Goal: Find specific page/section: Find specific page/section

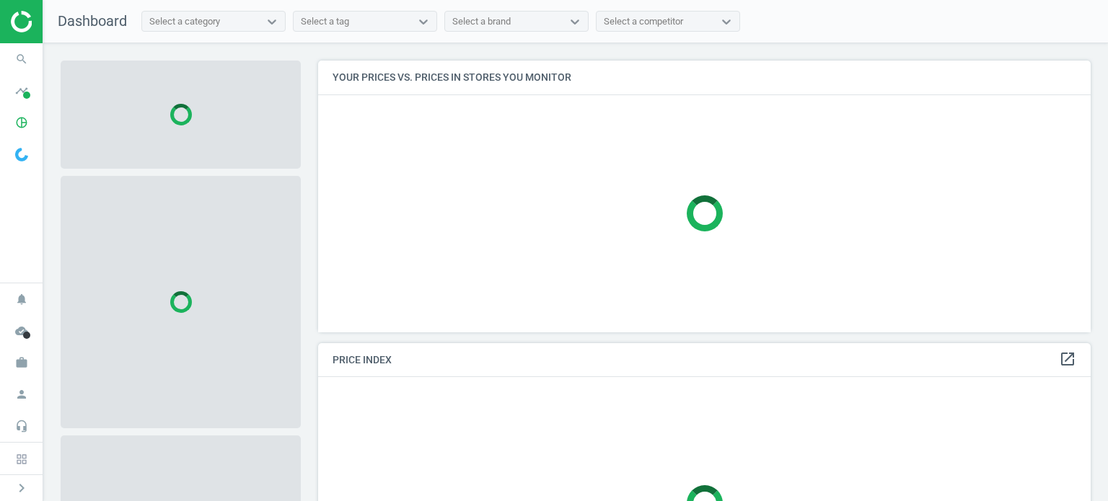
scroll to position [294, 783]
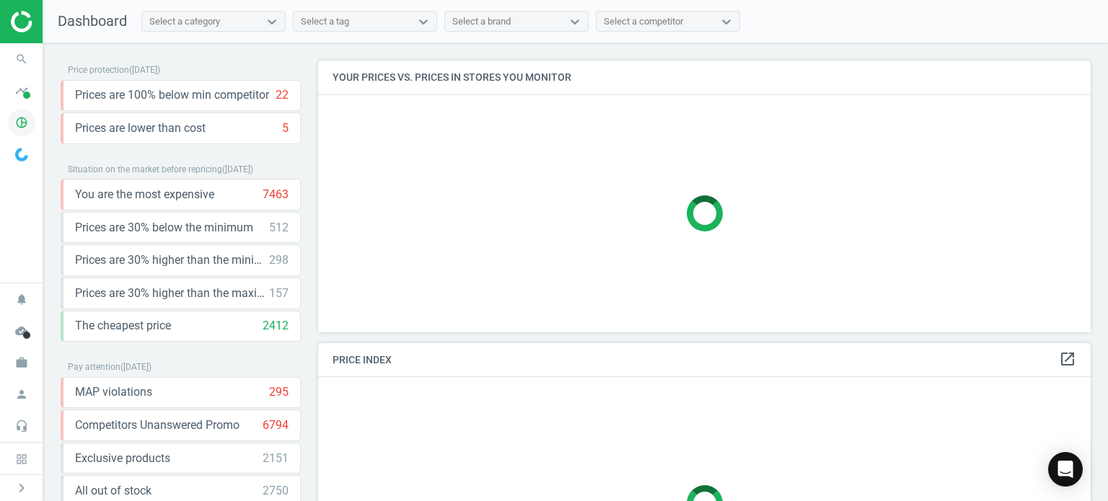
click at [17, 132] on icon "pie_chart_outlined" at bounding box center [21, 122] width 27 height 27
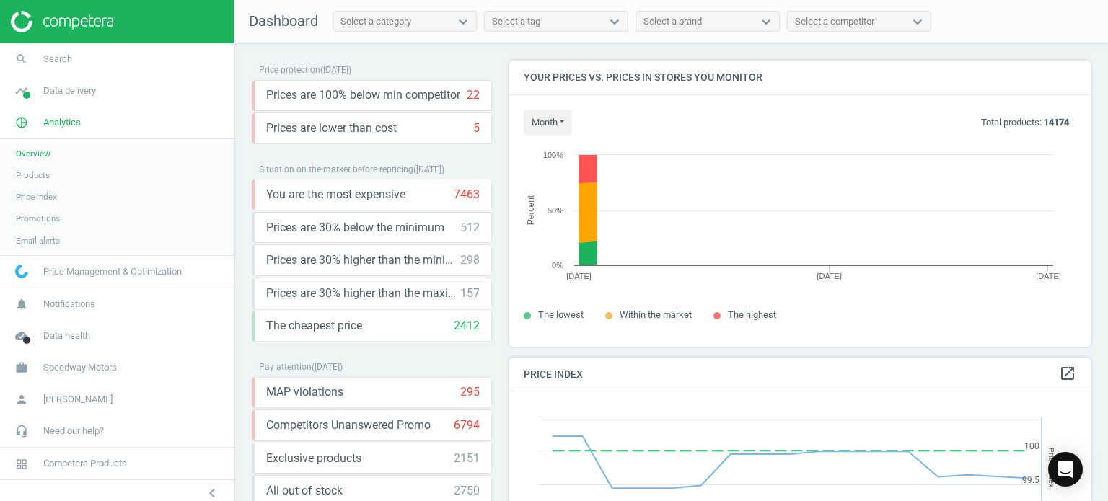
scroll to position [308, 593]
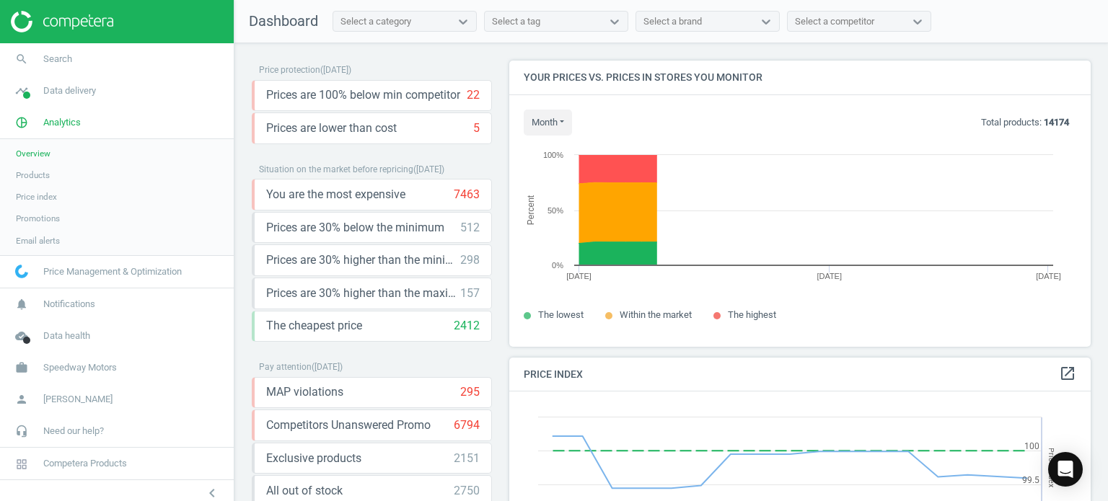
click at [28, 171] on span "Products" at bounding box center [33, 176] width 34 height 12
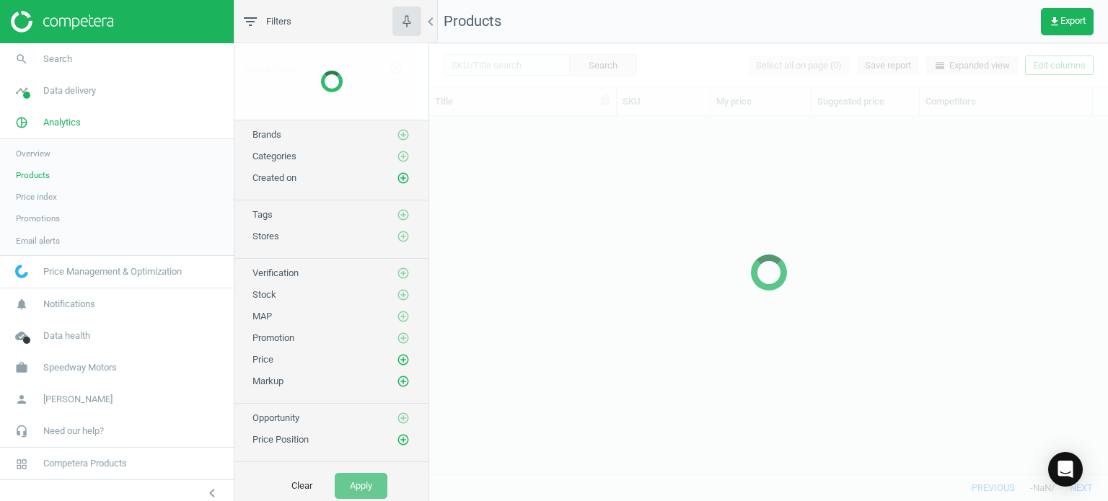
scroll to position [337, 668]
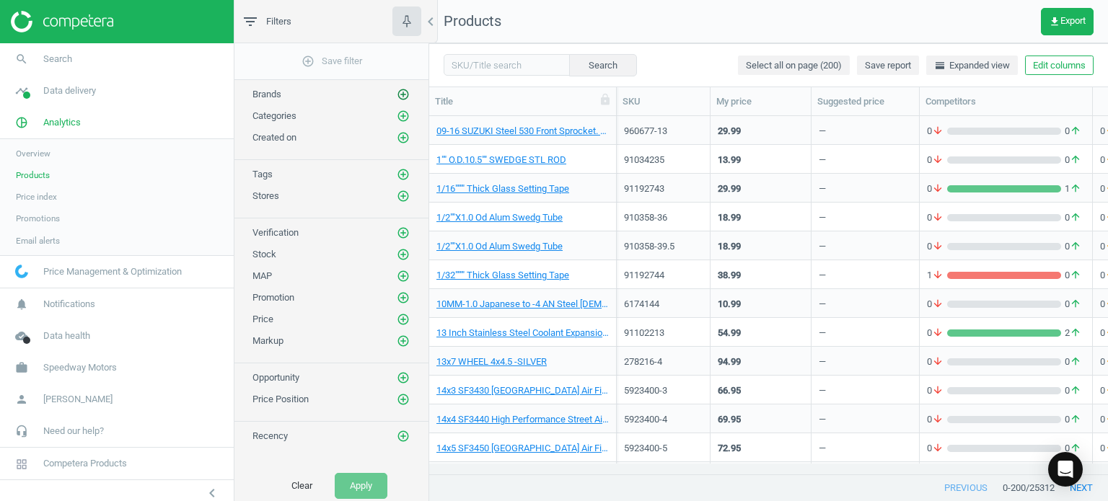
click at [399, 90] on icon "add_circle_outline" at bounding box center [403, 94] width 13 height 13
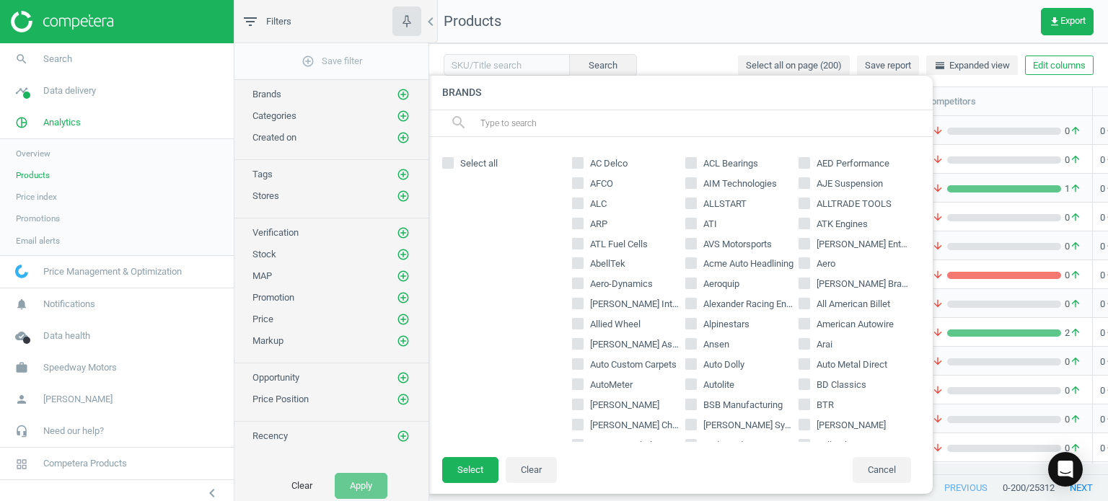
click at [603, 385] on span "AutoMeter" at bounding box center [611, 385] width 48 height 13
click at [583, 385] on input "AutoMeter" at bounding box center [578, 384] width 9 height 9
checkbox input "true"
click at [483, 470] on button "Select" at bounding box center [470, 470] width 56 height 26
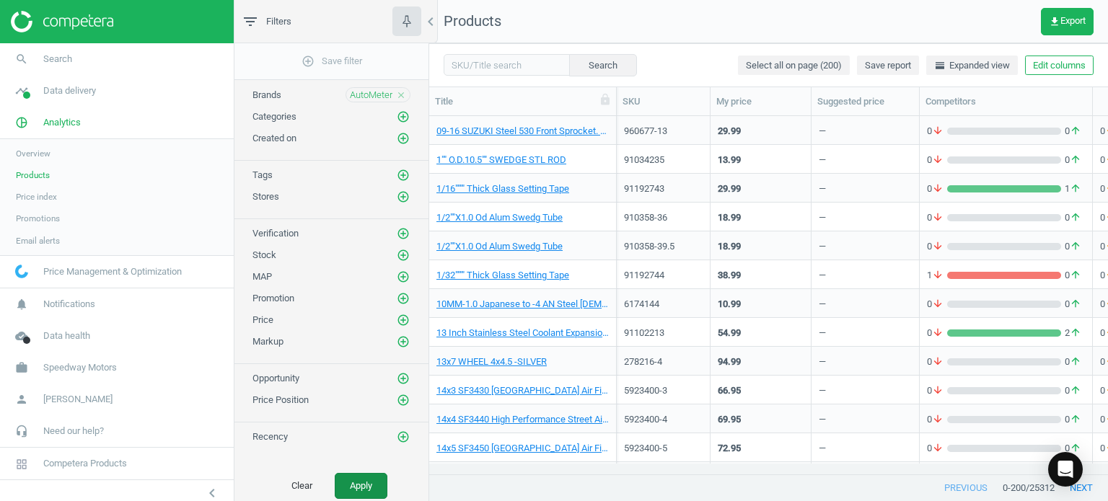
click at [372, 487] on button "Apply" at bounding box center [361, 486] width 53 height 26
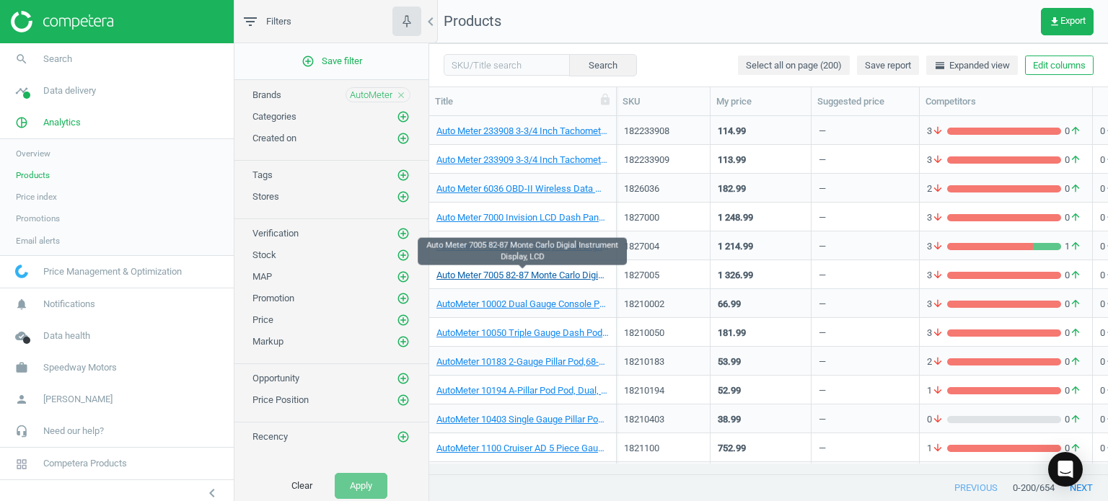
click at [586, 273] on link "Auto Meter 7005 82-87 Monte Carlo Digial Instrument Display, LCD" at bounding box center [522, 275] width 172 height 13
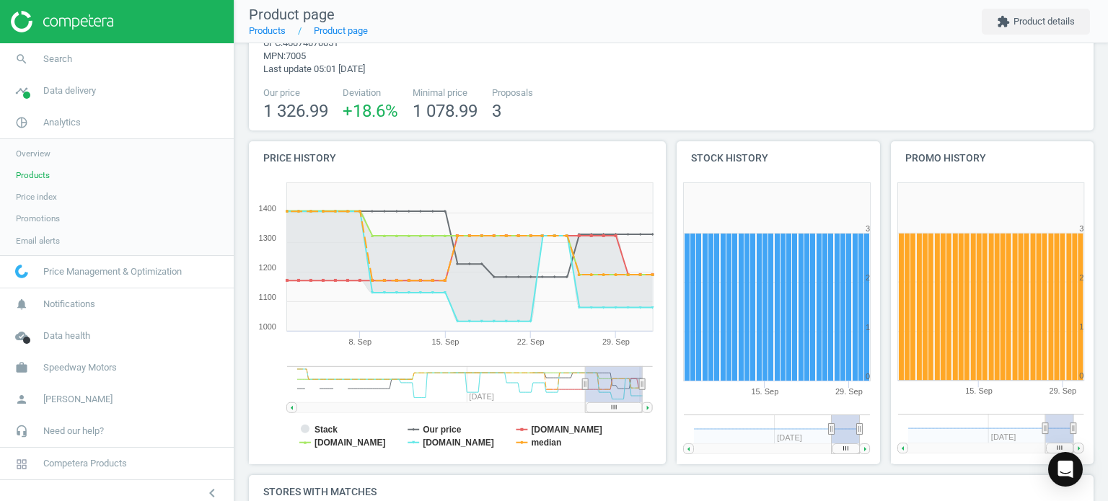
scroll to position [74, 0]
